Goal: Check status: Check status

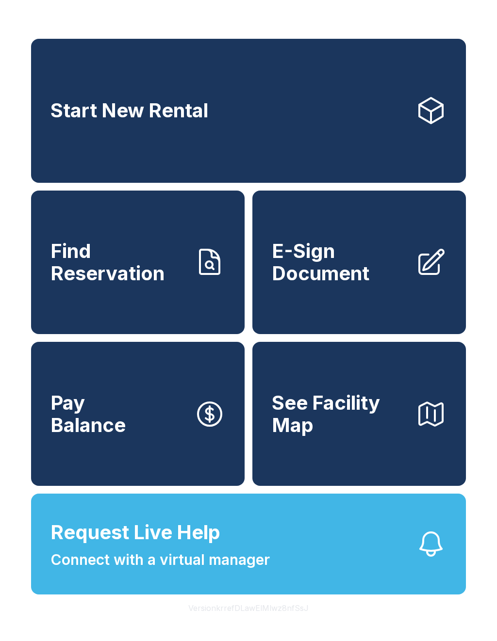
click at [128, 278] on span "Find Reservation" at bounding box center [118, 262] width 136 height 44
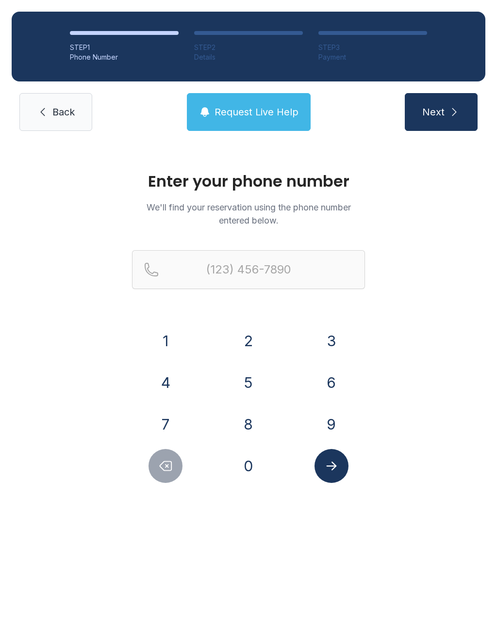
click at [247, 337] on button "2" at bounding box center [248, 341] width 34 height 34
click at [247, 379] on button "5" at bounding box center [248, 383] width 34 height 34
click at [339, 387] on button "6" at bounding box center [331, 383] width 34 height 34
click at [332, 343] on button "3" at bounding box center [331, 341] width 34 height 34
click at [175, 420] on button "7" at bounding box center [165, 424] width 34 height 34
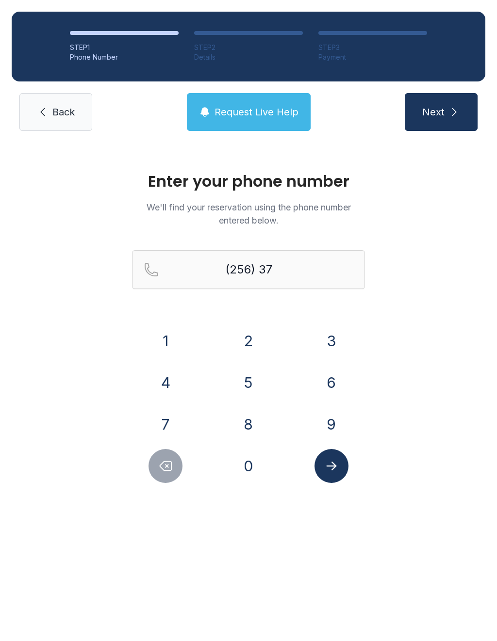
click at [168, 385] on button "4" at bounding box center [165, 383] width 34 height 34
click at [169, 337] on button "1" at bounding box center [165, 341] width 34 height 34
click at [334, 426] on button "9" at bounding box center [331, 424] width 34 height 34
click at [172, 333] on button "1" at bounding box center [165, 341] width 34 height 34
click at [335, 334] on button "3" at bounding box center [331, 341] width 34 height 34
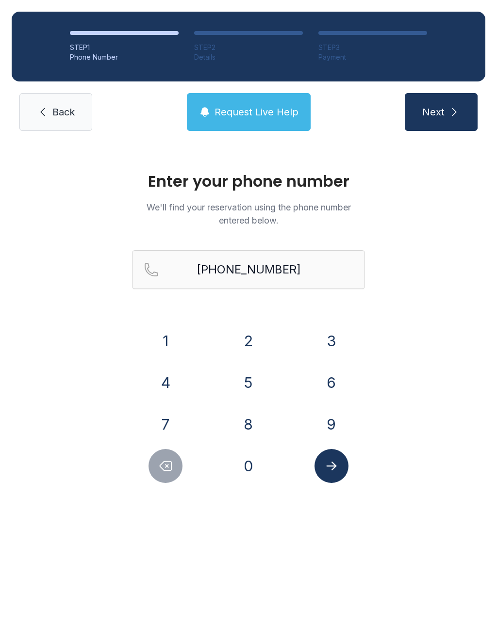
click at [460, 100] on button "Next" at bounding box center [440, 112] width 73 height 38
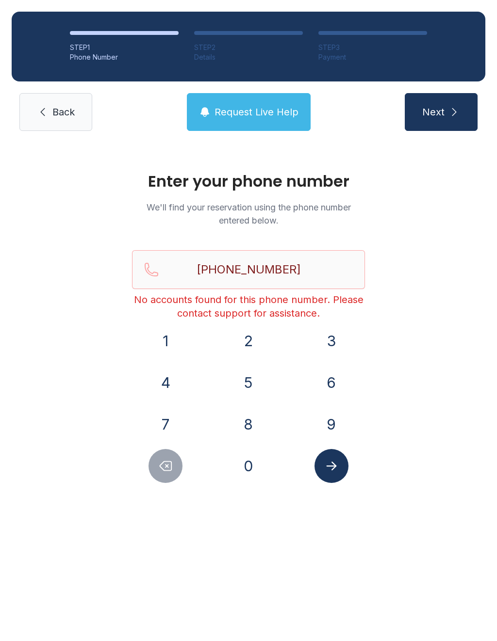
click at [169, 480] on button "Delete number" at bounding box center [165, 466] width 34 height 34
click at [168, 480] on button "Delete number" at bounding box center [165, 466] width 34 height 34
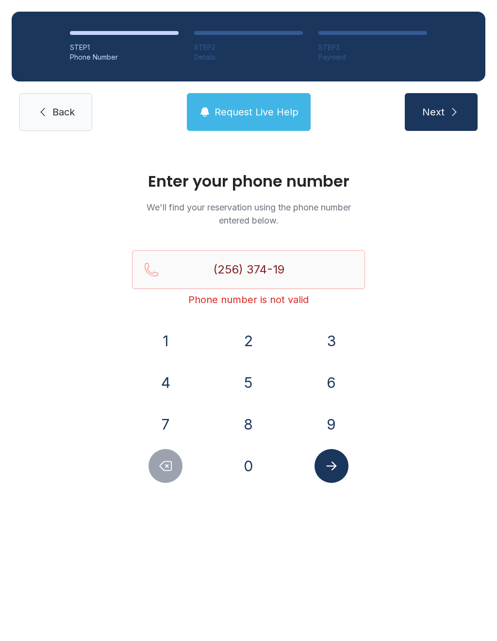
click at [167, 469] on icon "Delete number" at bounding box center [165, 466] width 15 height 15
click at [167, 468] on icon "Delete number" at bounding box center [165, 466] width 15 height 15
click at [165, 466] on icon "Delete number" at bounding box center [165, 466] width 15 height 15
click at [166, 469] on icon "Delete number" at bounding box center [165, 466] width 15 height 15
click at [165, 468] on icon "Delete number" at bounding box center [165, 466] width 15 height 15
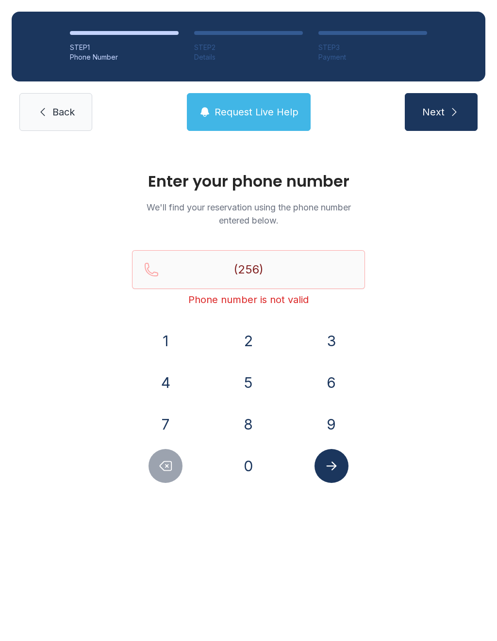
click at [173, 475] on button "Delete number" at bounding box center [165, 466] width 34 height 34
type input "(2"
click at [160, 466] on icon "Delete number" at bounding box center [166, 466] width 12 height 9
